Goal: Register for event/course

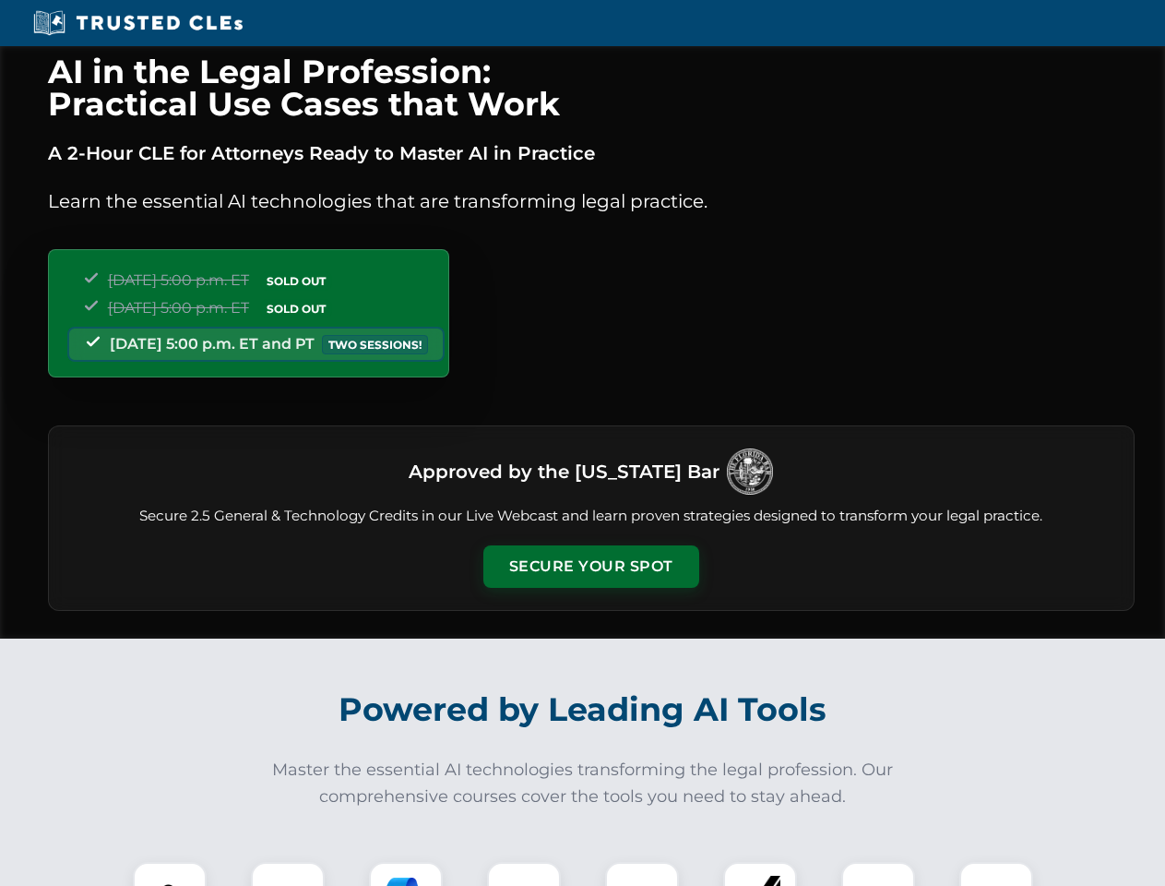
click at [590, 566] on button "Secure Your Spot" at bounding box center [591, 566] width 216 height 42
click at [170, 874] on img at bounding box center [170, 899] width 54 height 54
